Goal: Task Accomplishment & Management: Use online tool/utility

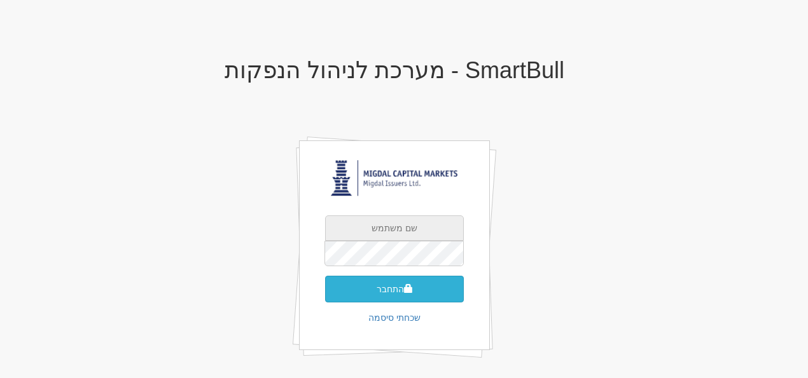
type input "[PERSON_NAME][EMAIL_ADDRESS][DOMAIN_NAME]"
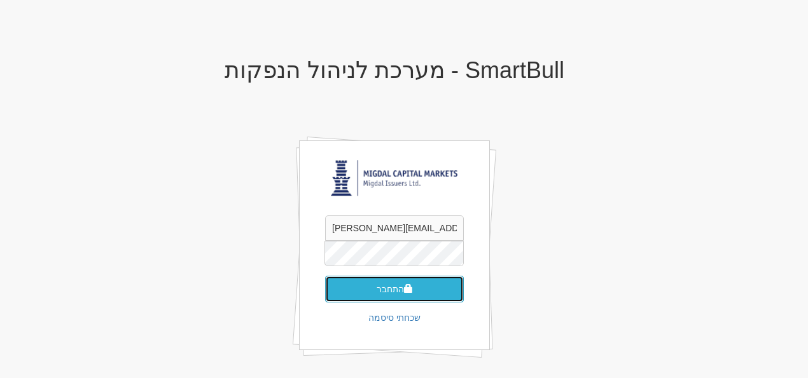
click at [424, 291] on button "התחבר" at bounding box center [394, 289] width 139 height 27
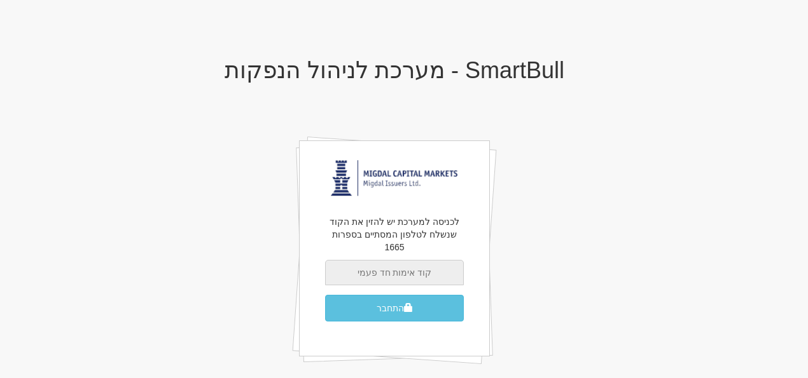
drag, startPoint x: 0, startPoint y: 0, endPoint x: 430, endPoint y: 270, distance: 507.6
click at [430, 270] on input "text" at bounding box center [394, 272] width 139 height 25
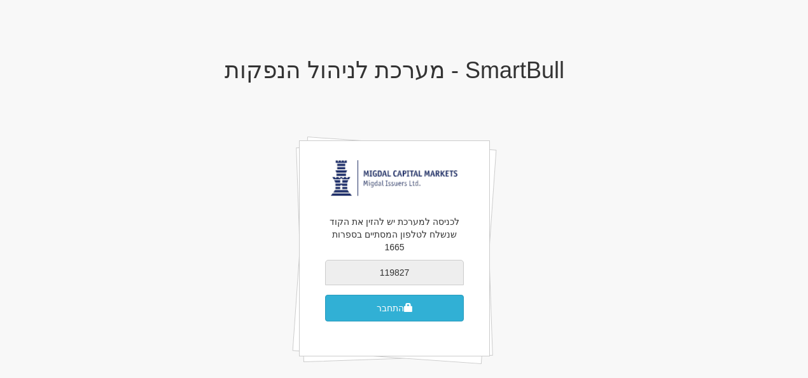
type input "119827"
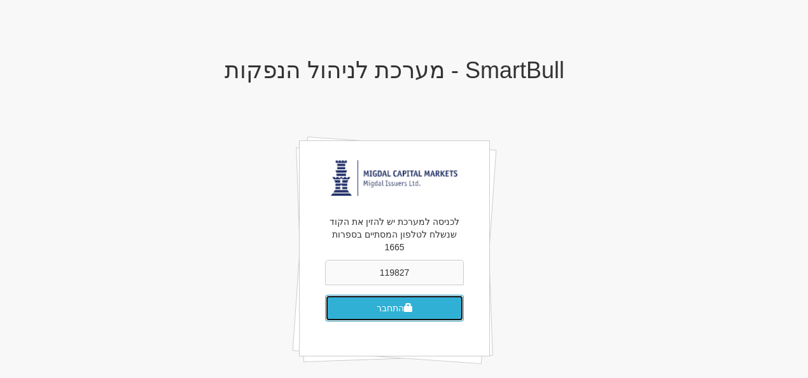
click at [417, 295] on button "התחבר" at bounding box center [394, 308] width 139 height 27
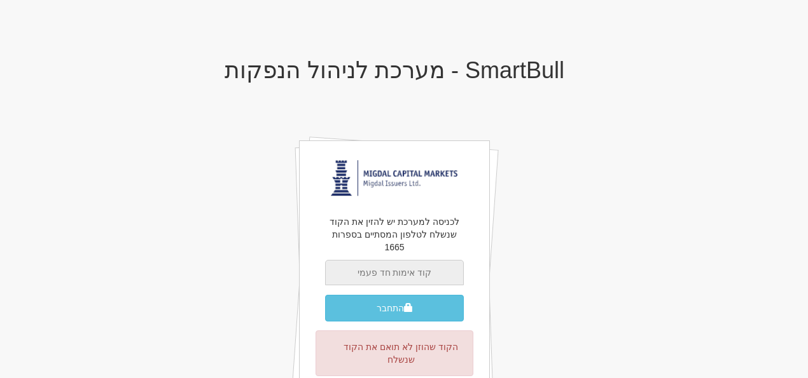
click at [429, 261] on input "text" at bounding box center [394, 272] width 139 height 25
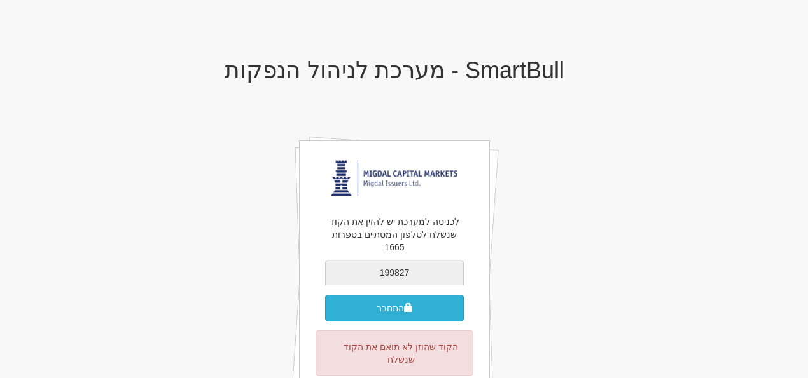
type input "199827"
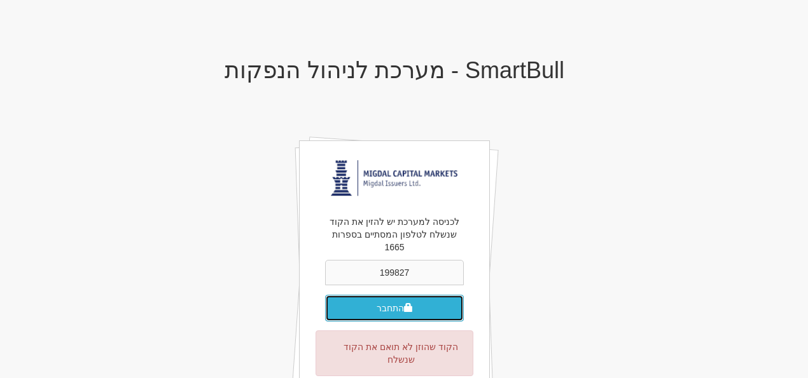
click at [419, 295] on button "התחבר" at bounding box center [394, 308] width 139 height 27
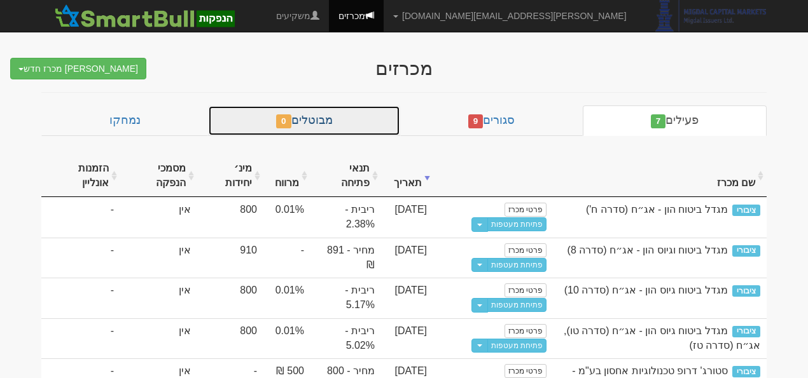
click at [336, 127] on link "מבוטלים 0" at bounding box center [304, 121] width 192 height 31
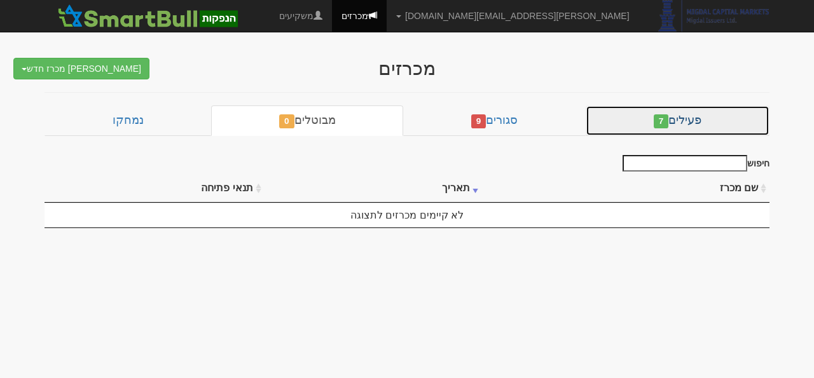
click at [687, 120] on link "פעילים 7" at bounding box center [678, 121] width 184 height 31
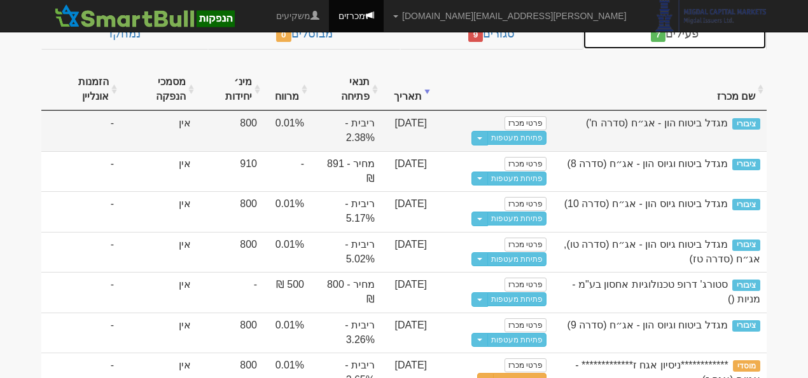
scroll to position [96, 0]
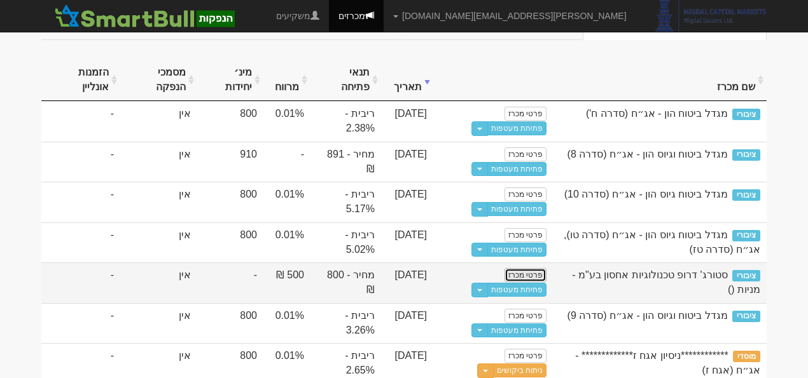
click at [527, 268] on link "פרטי מכרז" at bounding box center [525, 275] width 42 height 14
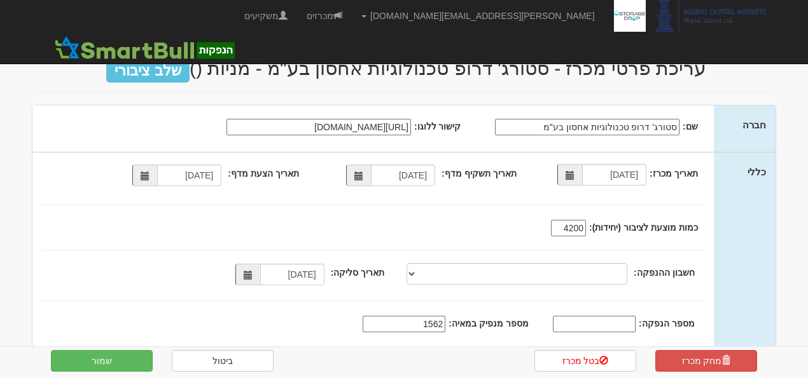
select select "מניות"
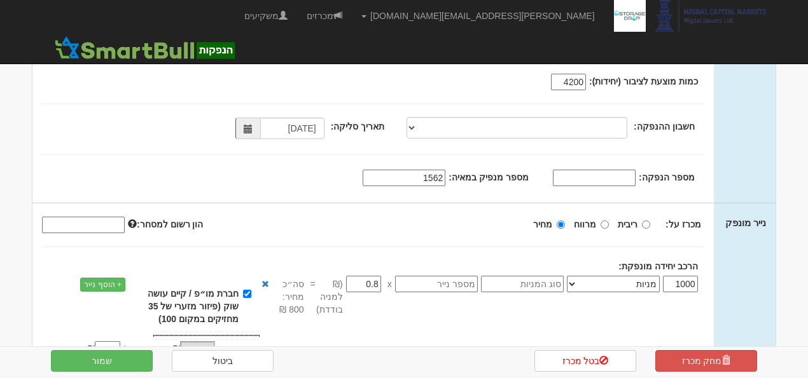
scroll to position [204, 0]
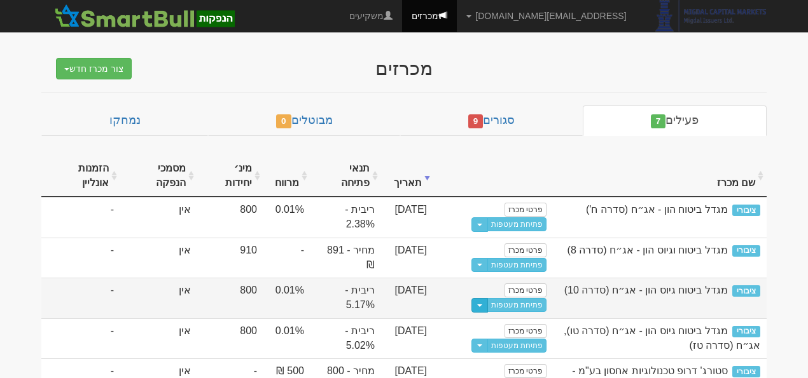
scroll to position [96, 0]
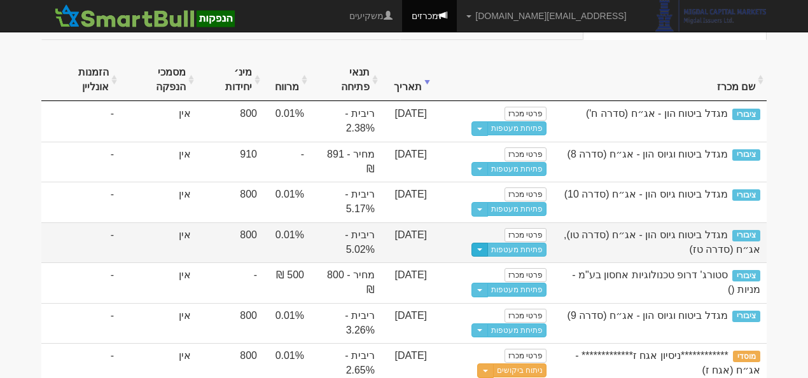
click at [487, 243] on button "Toggle Dropdown" at bounding box center [479, 250] width 17 height 15
click at [508, 244] on link "פתיחת מעטפות" at bounding box center [516, 250] width 59 height 14
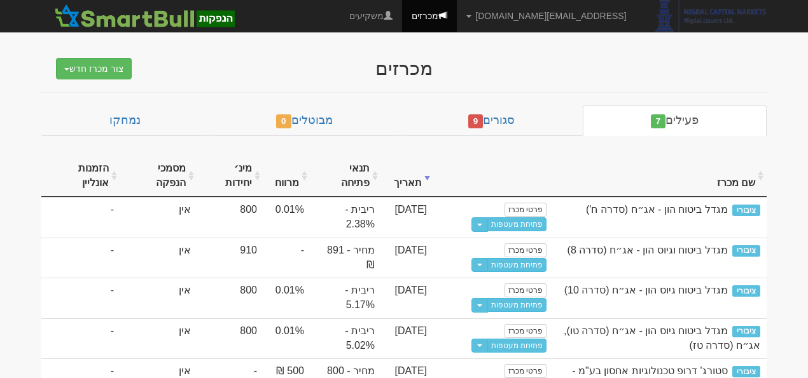
scroll to position [96, 0]
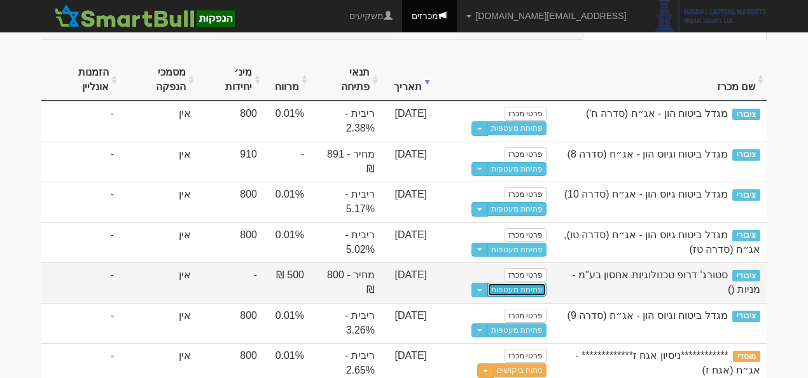
click at [539, 285] on link "פתיחת מעטפות" at bounding box center [516, 290] width 59 height 14
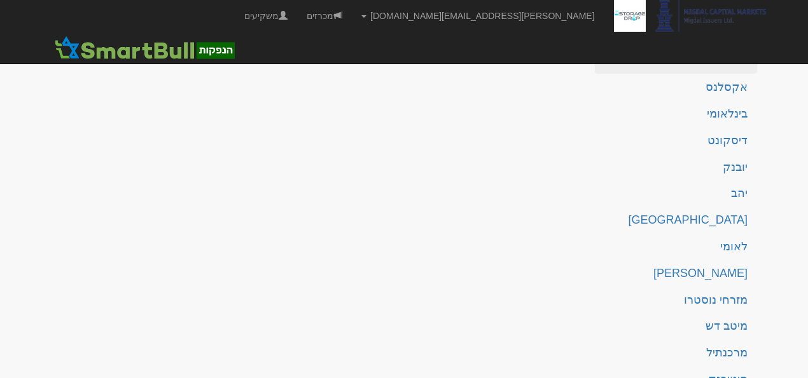
scroll to position [84, 0]
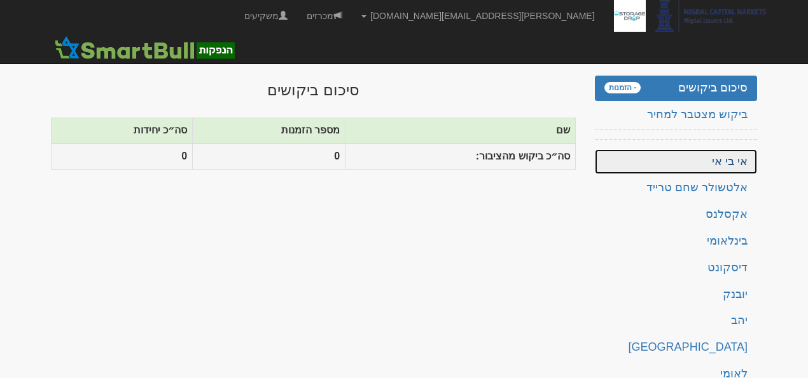
click at [733, 151] on link "אי בי אי" at bounding box center [676, 161] width 162 height 25
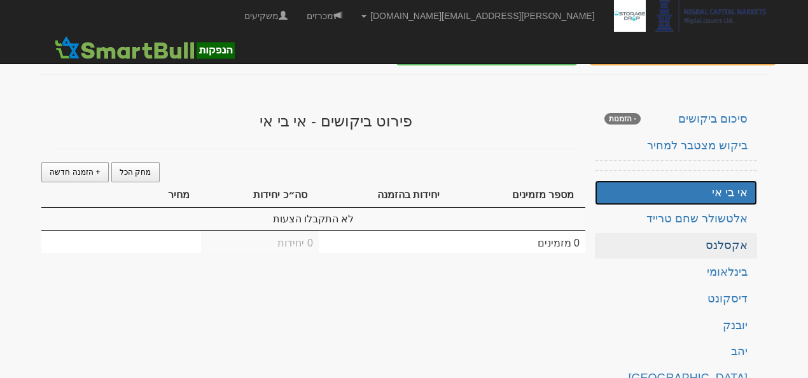
scroll to position [50, 0]
